Goal: Task Accomplishment & Management: Manage account settings

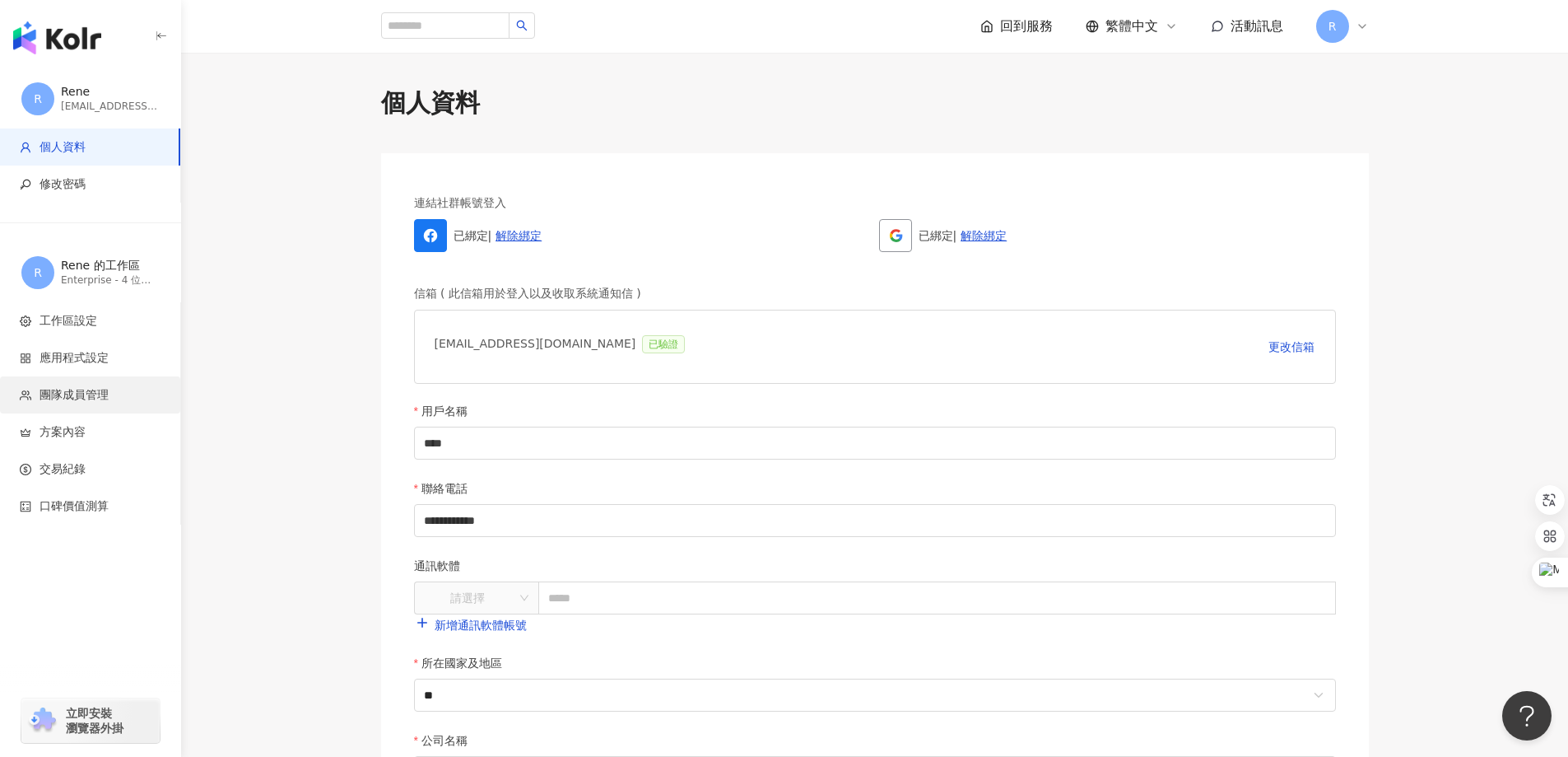
click at [81, 393] on span "團隊成員管理" at bounding box center [74, 395] width 69 height 17
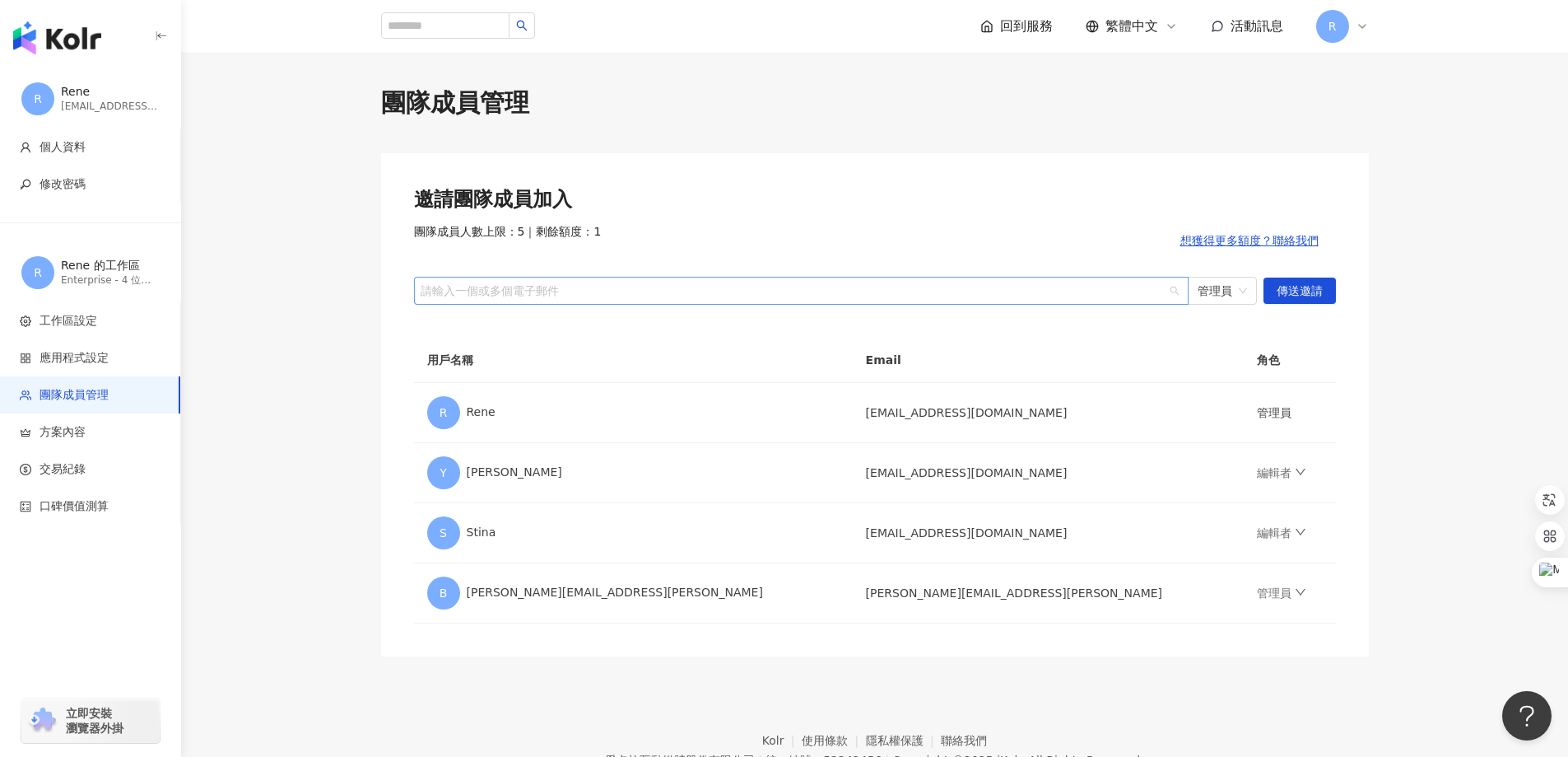
click at [528, 288] on div at bounding box center [792, 289] width 750 height 12
click at [1385, 402] on div "團隊成員管理 邀請團隊成員加入 團隊成員人數上限：5 ｜ 剩餘額度：1 想獲得更多額度？聯絡我們 請輸入一個或多個電子郵件 管理員 傳送邀請 用戶名稱 Ema…" at bounding box center [875, 371] width 1053 height 571
click at [657, 299] on div "請輸入一個或多個電子郵件" at bounding box center [801, 290] width 774 height 28
paste input "**********"
type input "**********"
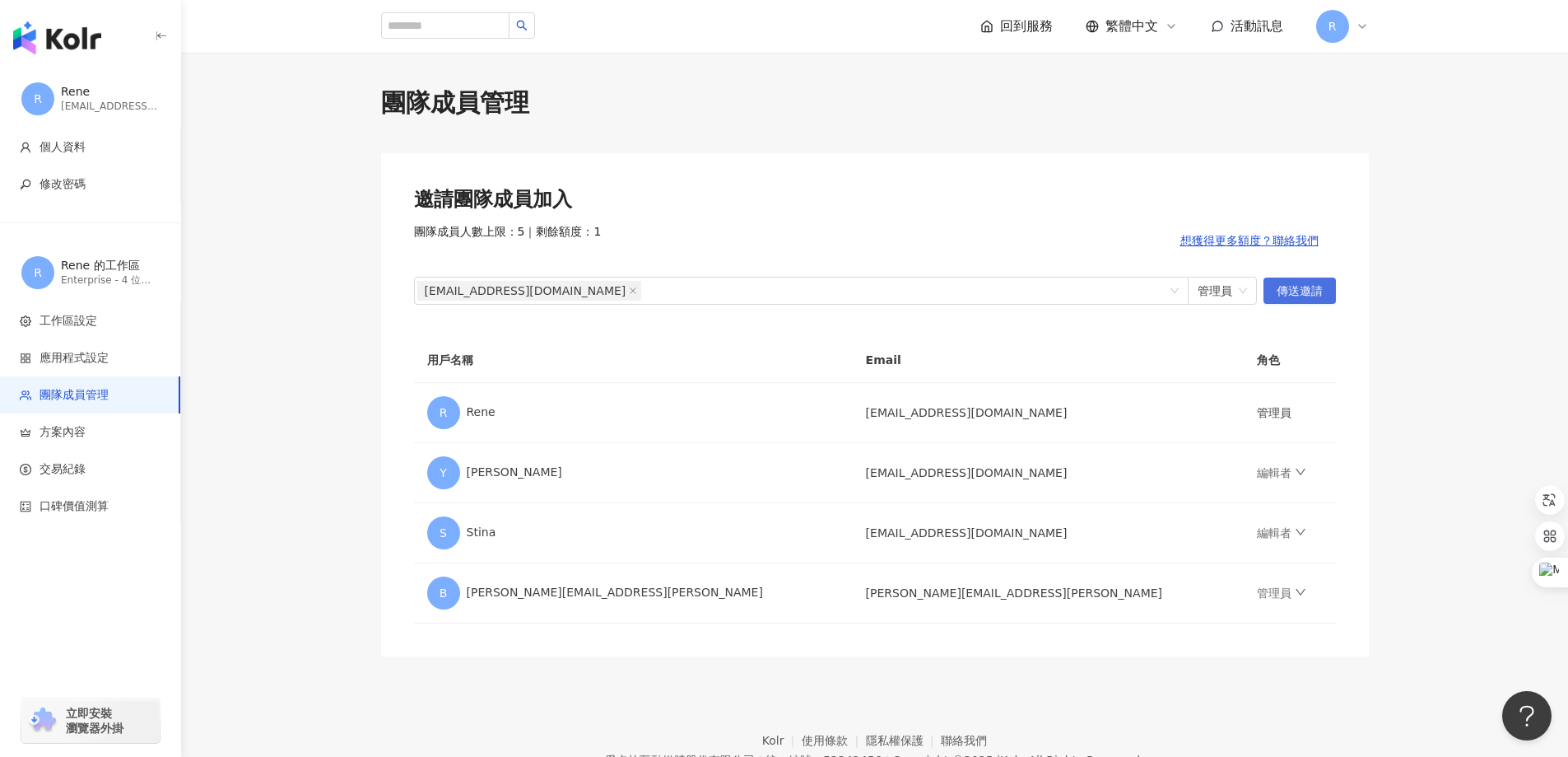
click at [1309, 292] on span "傳送邀請" at bounding box center [1300, 291] width 46 height 27
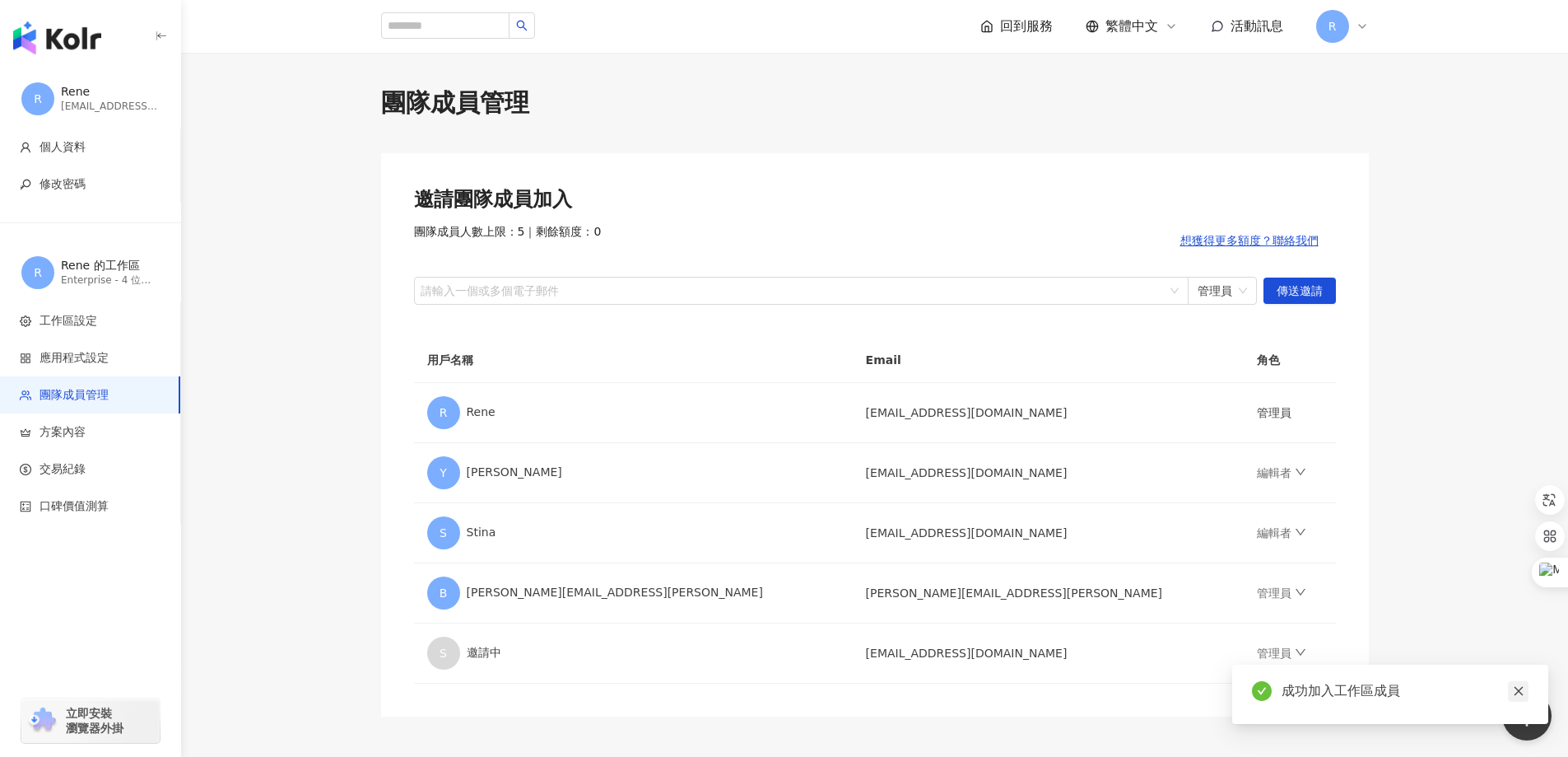
click at [1521, 696] on icon "close" at bounding box center [1518, 691] width 12 height 12
click at [1257, 654] on link "管理員" at bounding box center [1282, 653] width 50 height 13
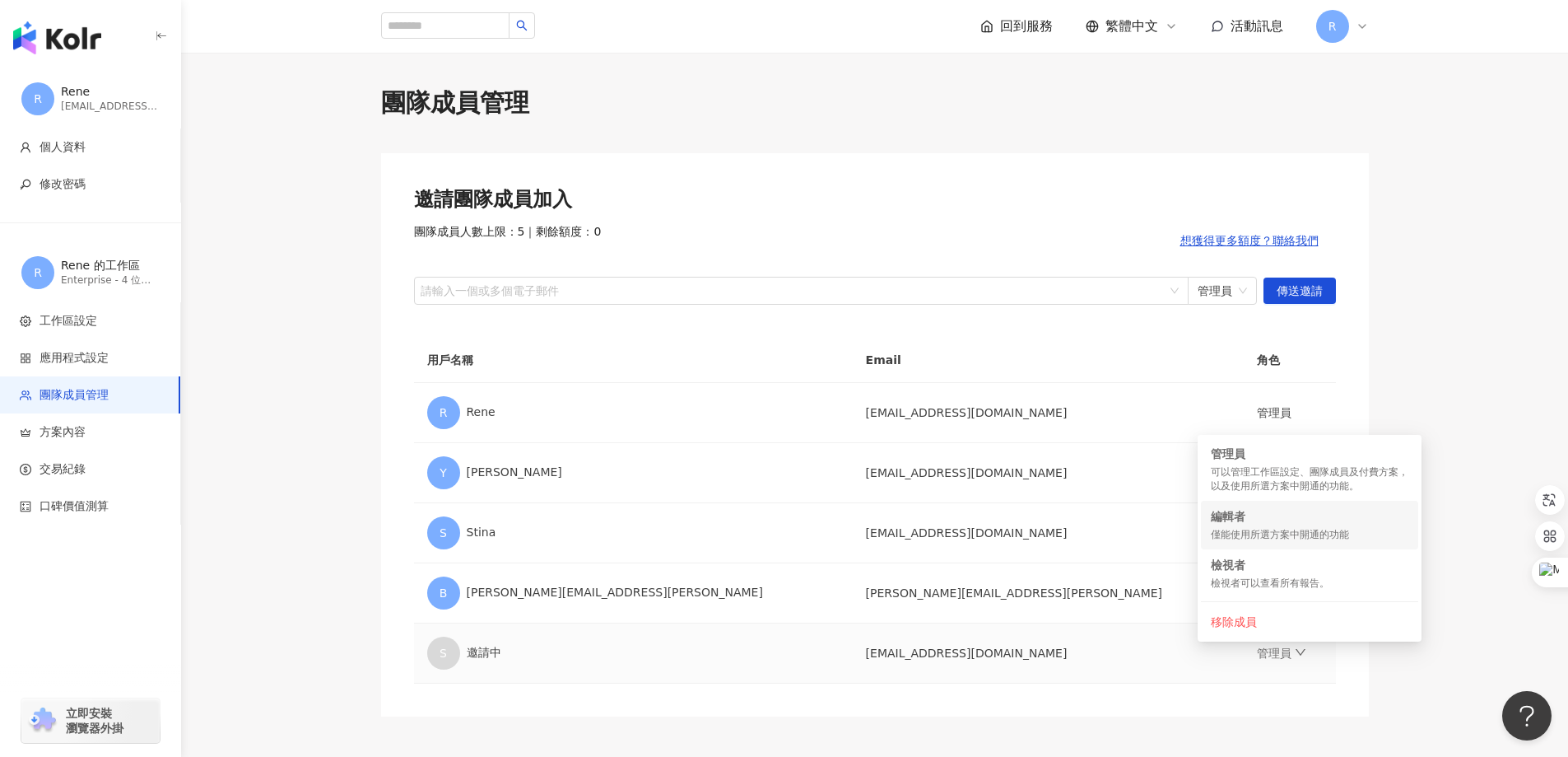
click at [1262, 517] on div "編輯者" at bounding box center [1309, 517] width 198 height 17
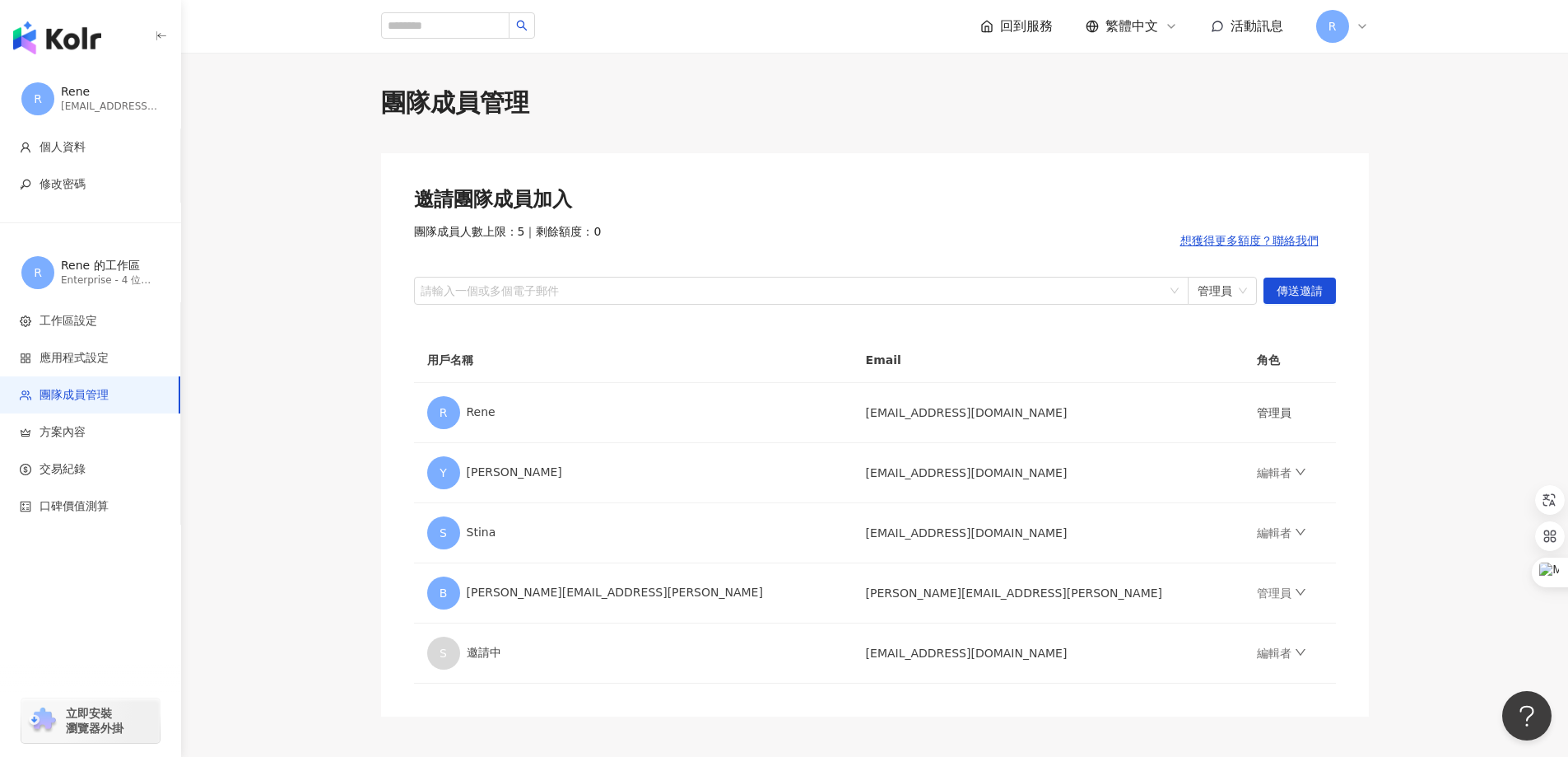
click at [1346, 611] on div "邀請團隊成員加入 團隊成員人數上限：5 ｜ 剩餘額度：0 想獲得更多額度？聯絡我們 請輸入一個或多個電子郵件 管理員 傳送邀請 用戶名稱 Email 角色 R…" at bounding box center [875, 434] width 988 height 563
click at [69, 36] on img "button" at bounding box center [57, 38] width 88 height 33
